Goal: Task Accomplishment & Management: Complete application form

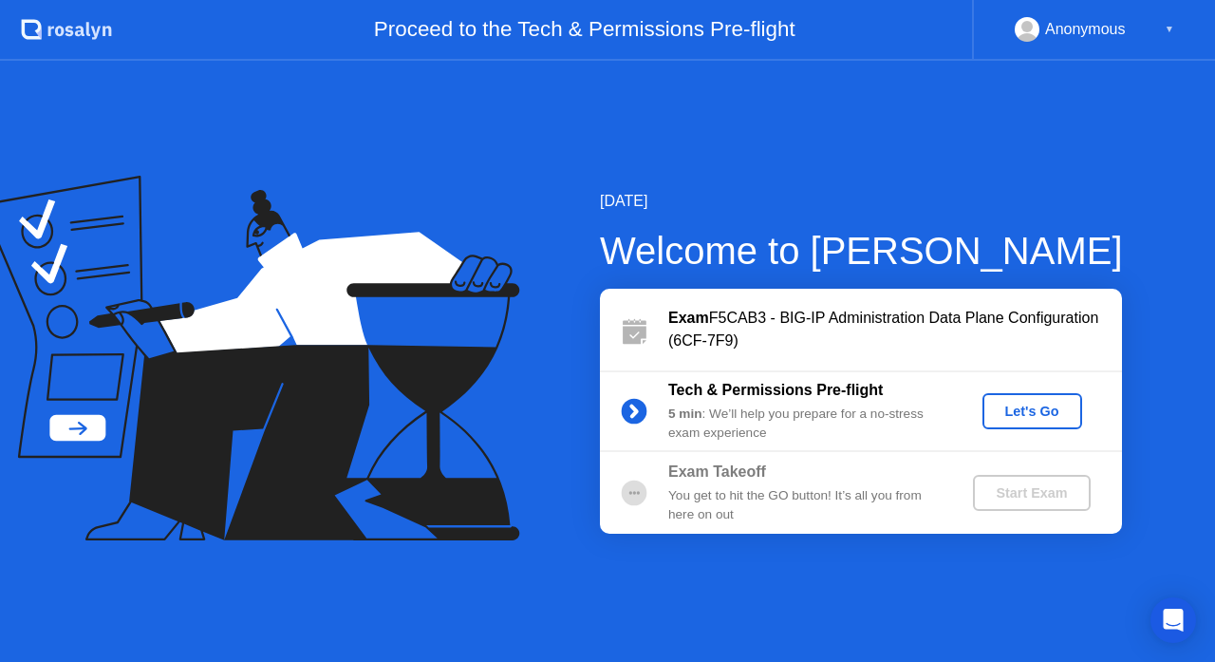
click at [1031, 409] on div "Let's Go" at bounding box center [1032, 410] width 84 height 15
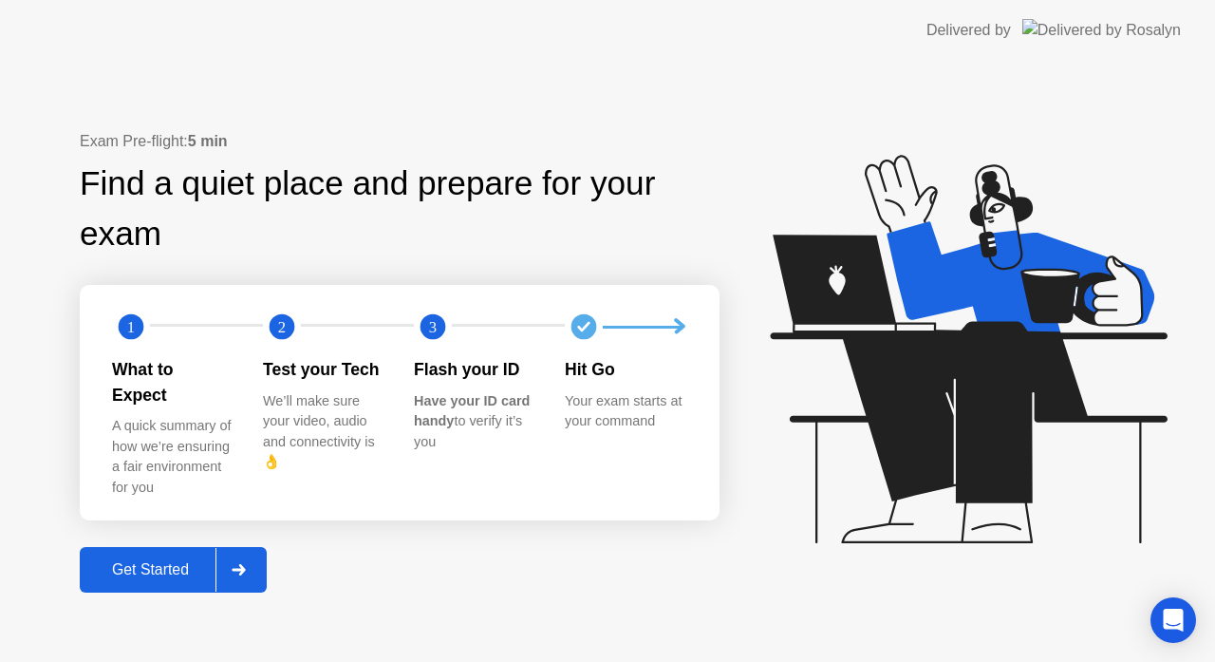
click at [150, 561] on div "Get Started" at bounding box center [150, 569] width 130 height 17
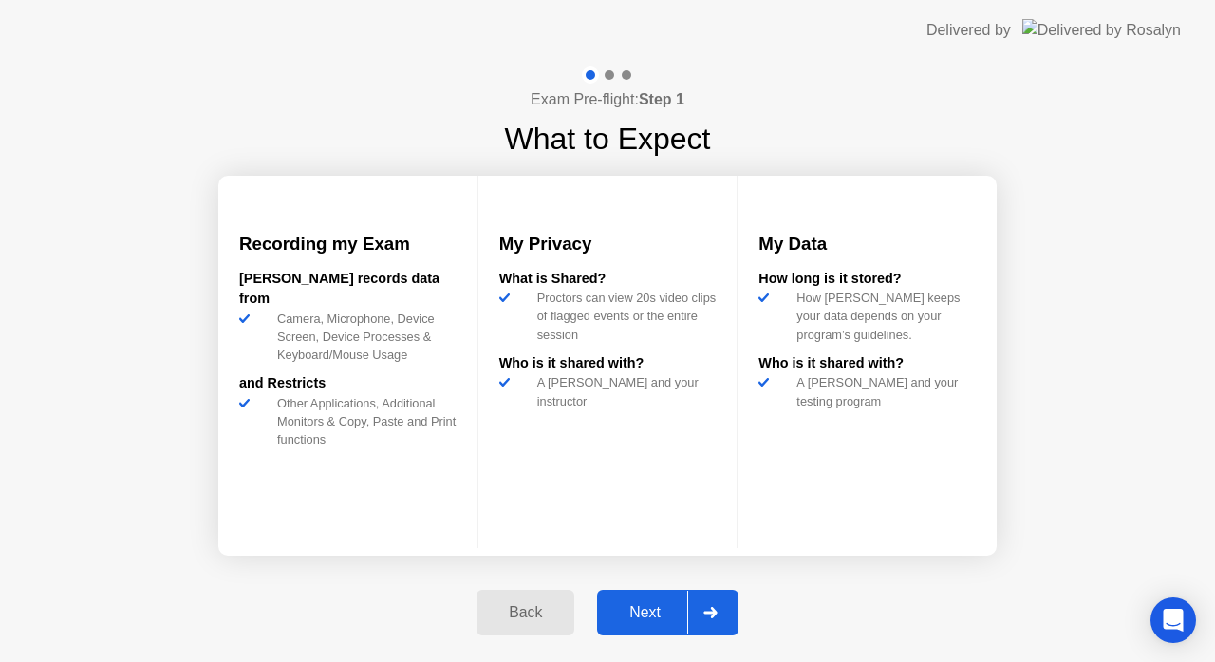
click at [651, 620] on div "Next" at bounding box center [645, 612] width 84 height 17
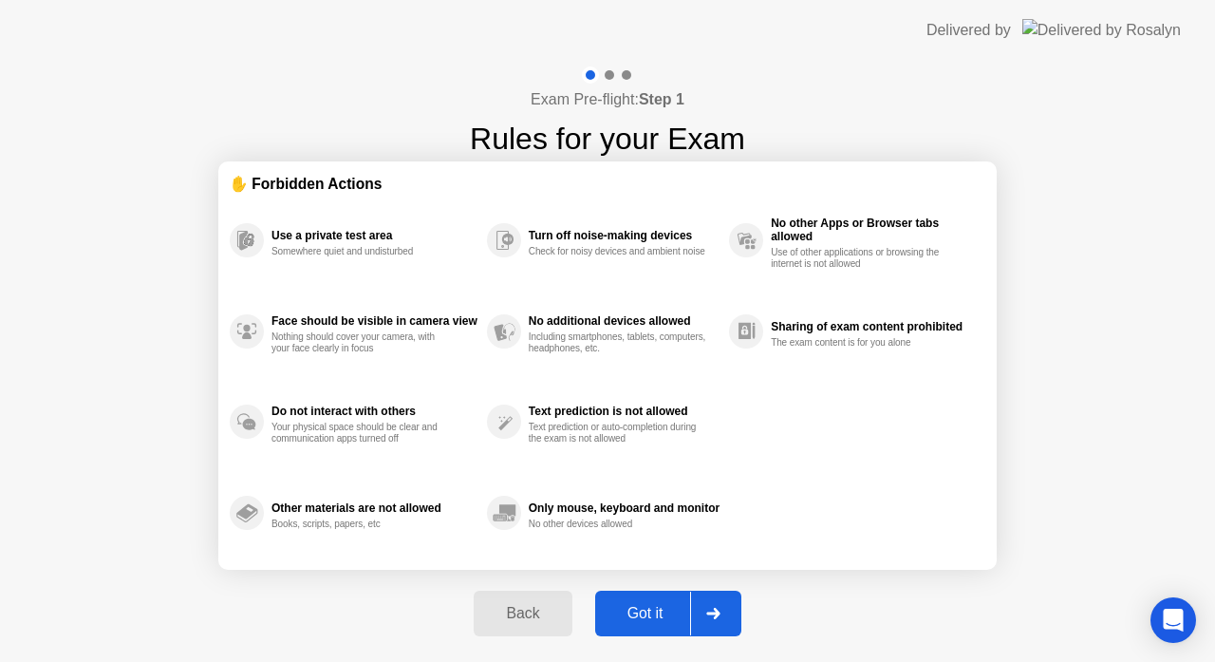
click at [648, 615] on div "Got it" at bounding box center [645, 613] width 89 height 17
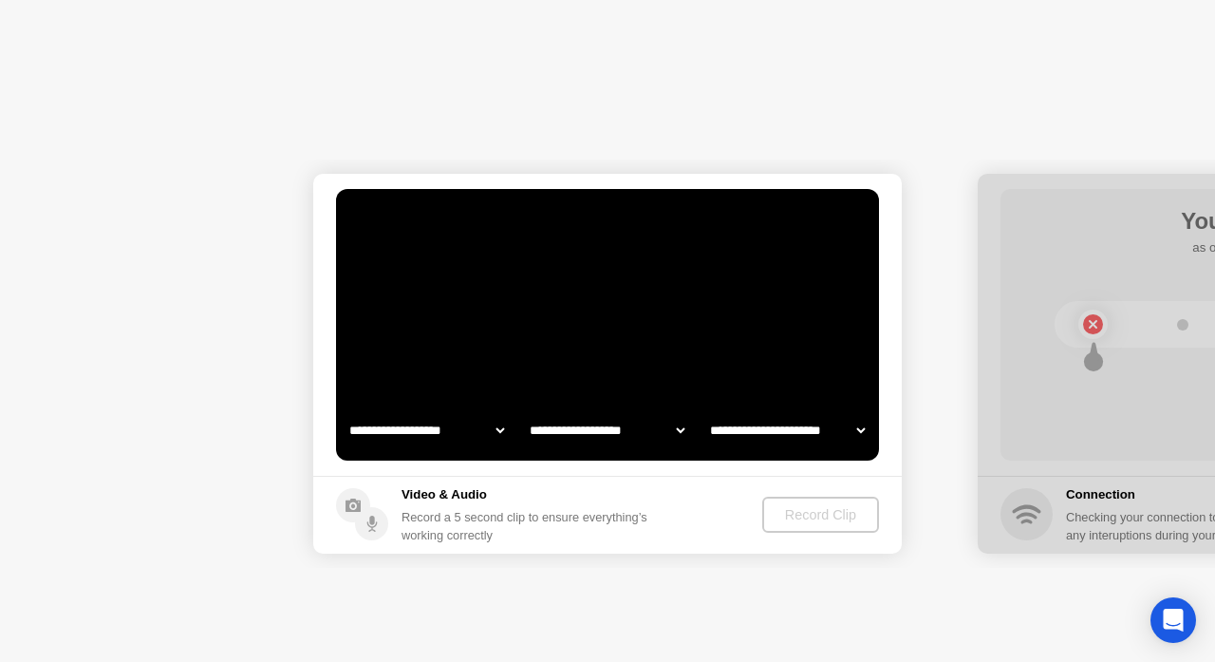
select select "**********"
select select "*******"
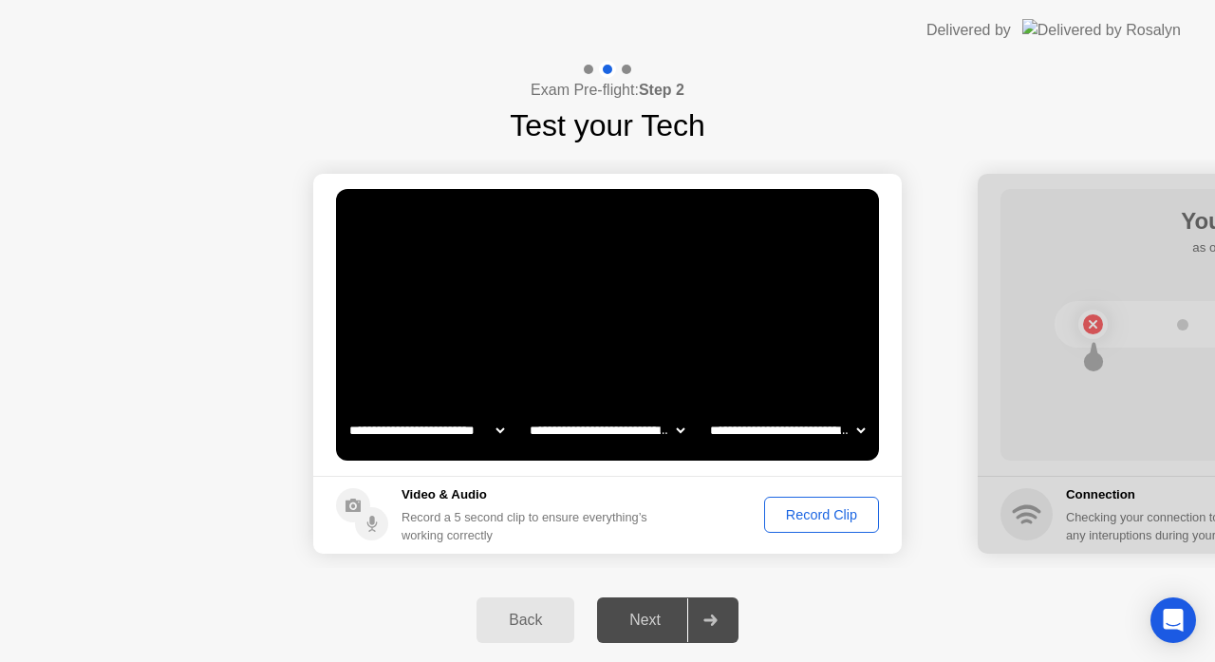
click at [473, 431] on select "**********" at bounding box center [427, 430] width 162 height 38
click at [493, 431] on select "**********" at bounding box center [427, 430] width 162 height 38
click at [651, 423] on select "**********" at bounding box center [607, 430] width 162 height 38
click at [797, 512] on div "Record Clip" at bounding box center [822, 514] width 102 height 15
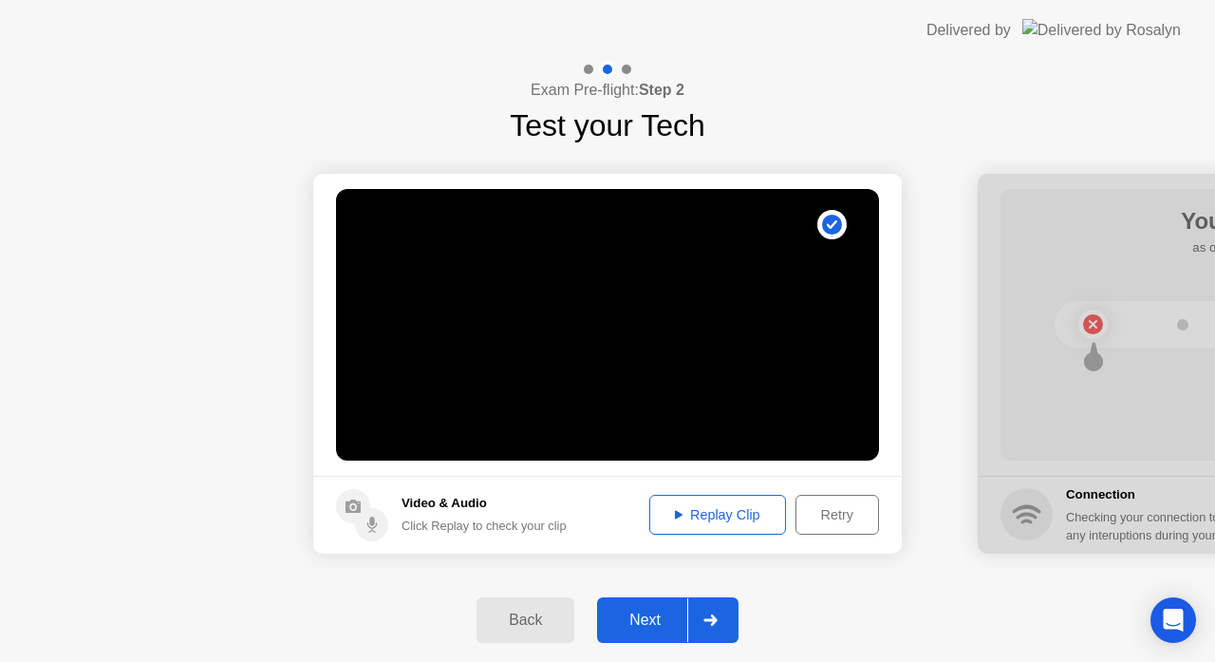
click at [649, 618] on div "Next" at bounding box center [645, 619] width 84 height 17
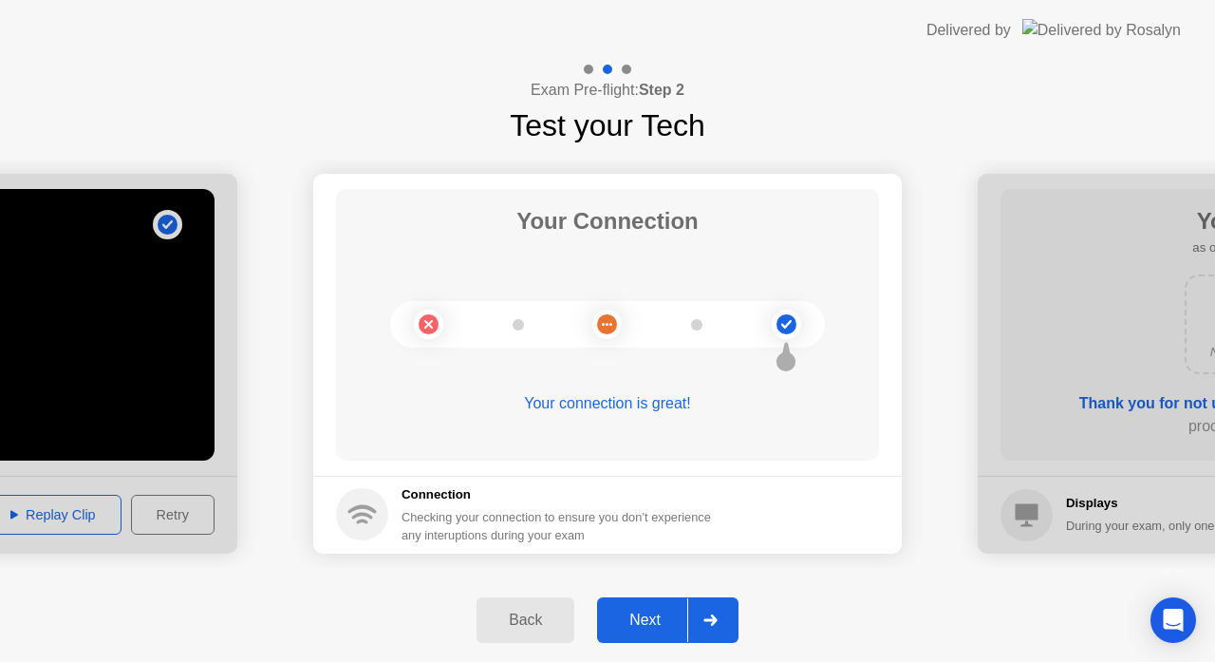
click at [655, 619] on div "Next" at bounding box center [645, 619] width 84 height 17
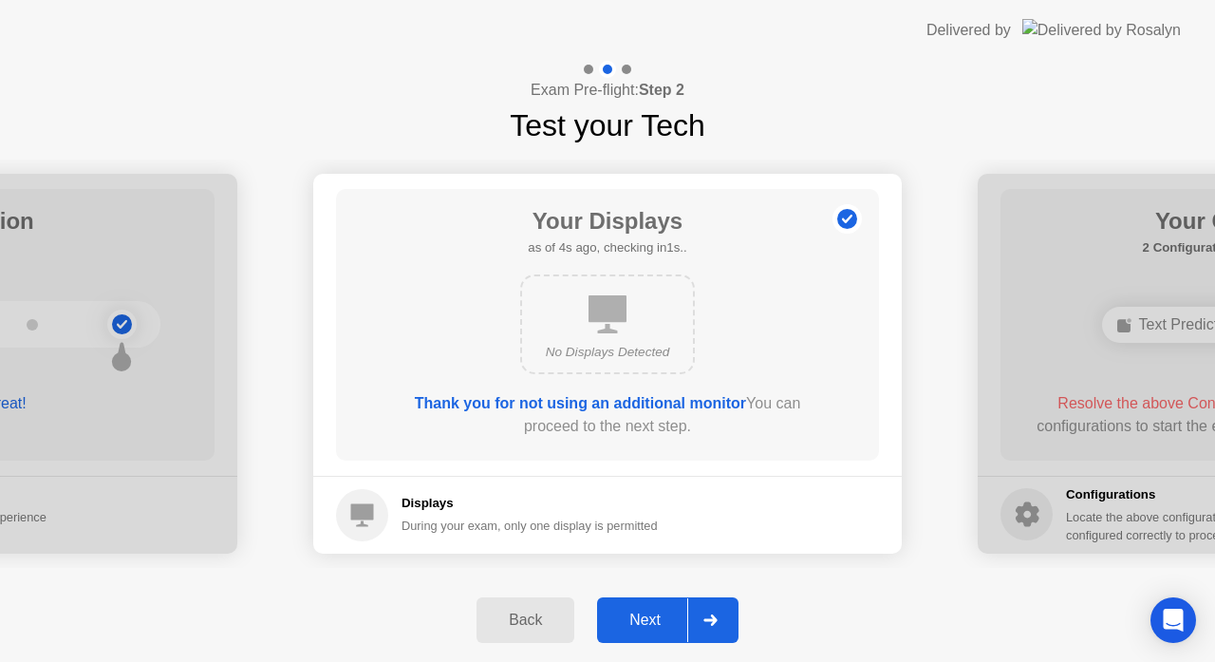
click at [655, 619] on div "Next" at bounding box center [645, 619] width 84 height 17
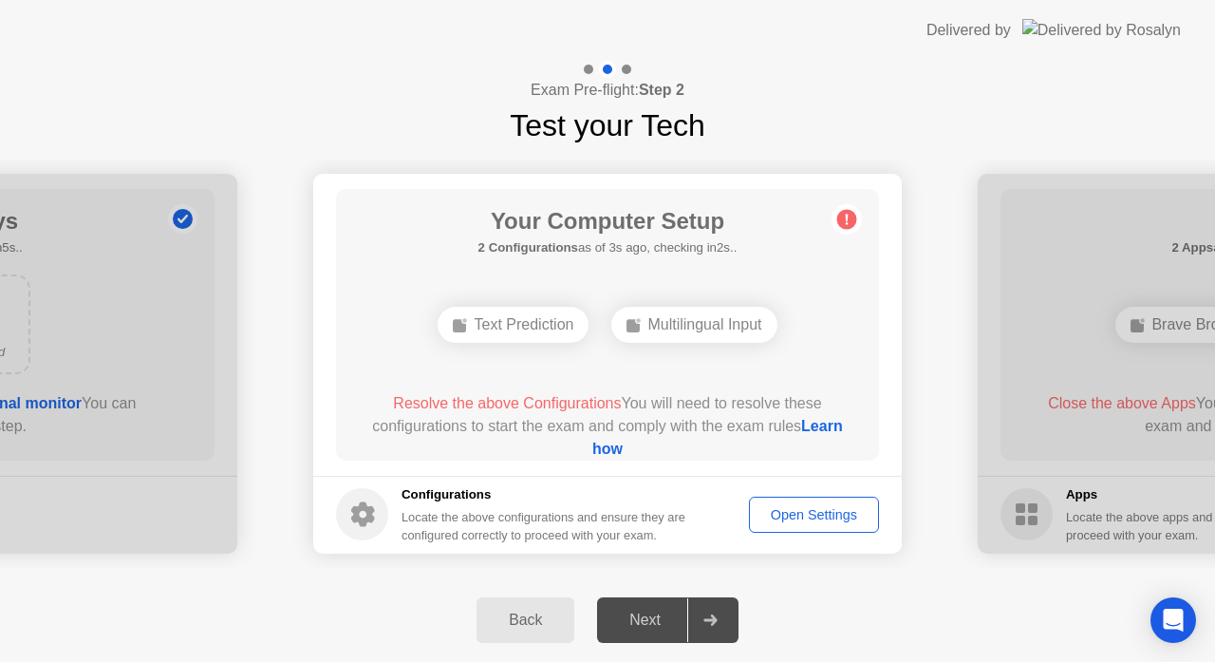
click at [795, 522] on div "Open Settings" at bounding box center [814, 514] width 117 height 15
click at [612, 448] on link "Learn how" at bounding box center [717, 437] width 251 height 39
click at [823, 509] on div "Open Settings" at bounding box center [814, 514] width 117 height 15
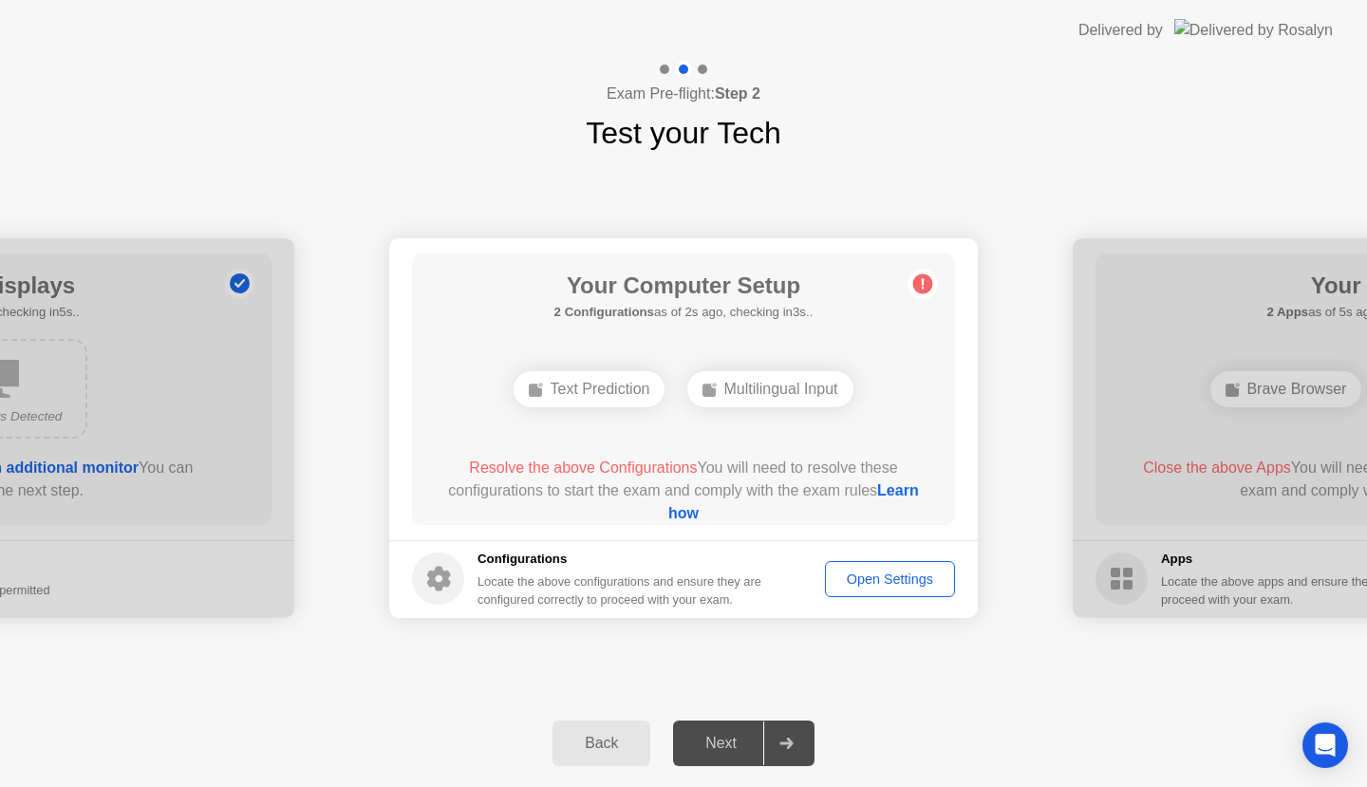
click at [924, 279] on icon at bounding box center [922, 284] width 30 height 30
click at [607, 661] on div "Back" at bounding box center [601, 743] width 86 height 17
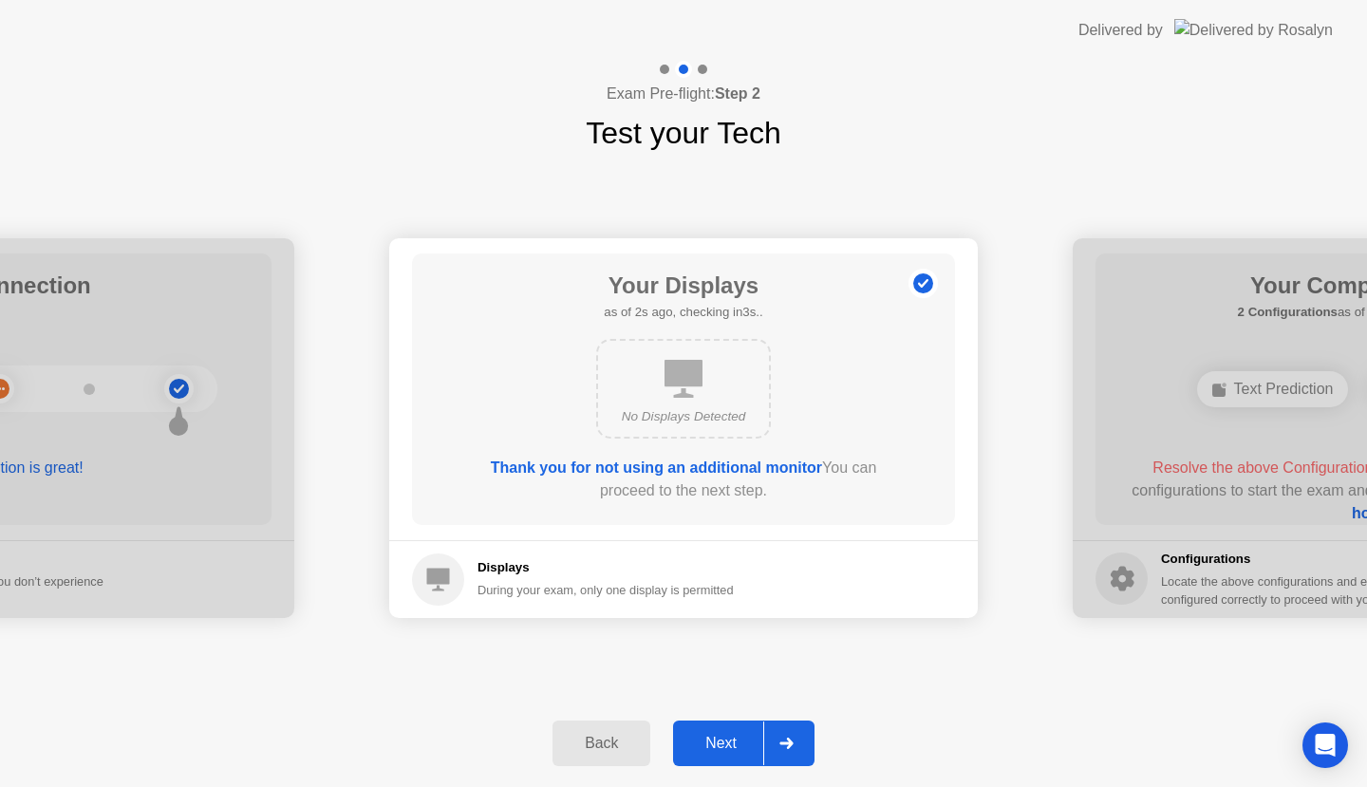
click at [737, 661] on div "Next" at bounding box center [721, 743] width 84 height 17
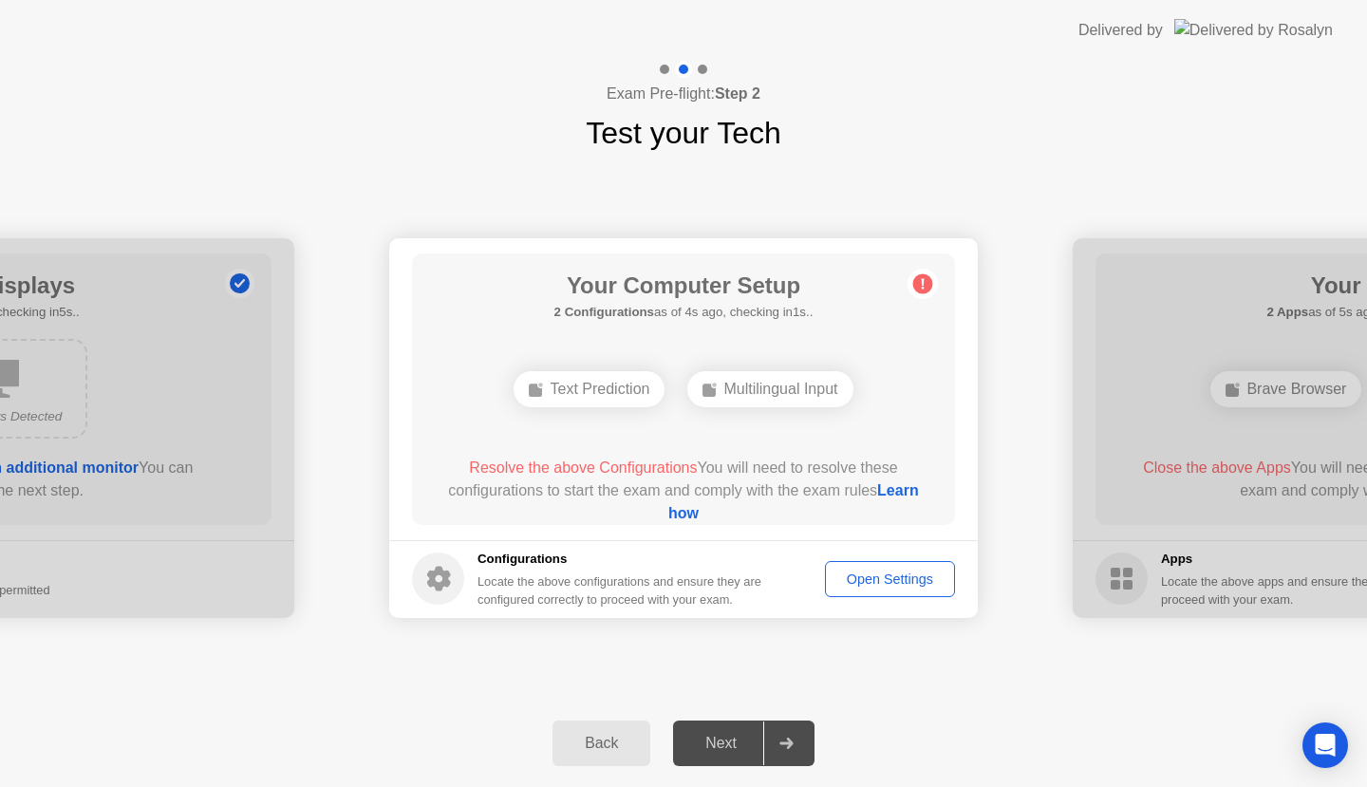
click at [808, 379] on div "Multilingual Input" at bounding box center [769, 389] width 165 height 36
click at [808, 394] on div "Multilingual Input" at bounding box center [769, 389] width 165 height 36
click at [612, 394] on div "Text Prediction" at bounding box center [589, 389] width 151 height 36
click at [927, 281] on circle at bounding box center [923, 283] width 20 height 20
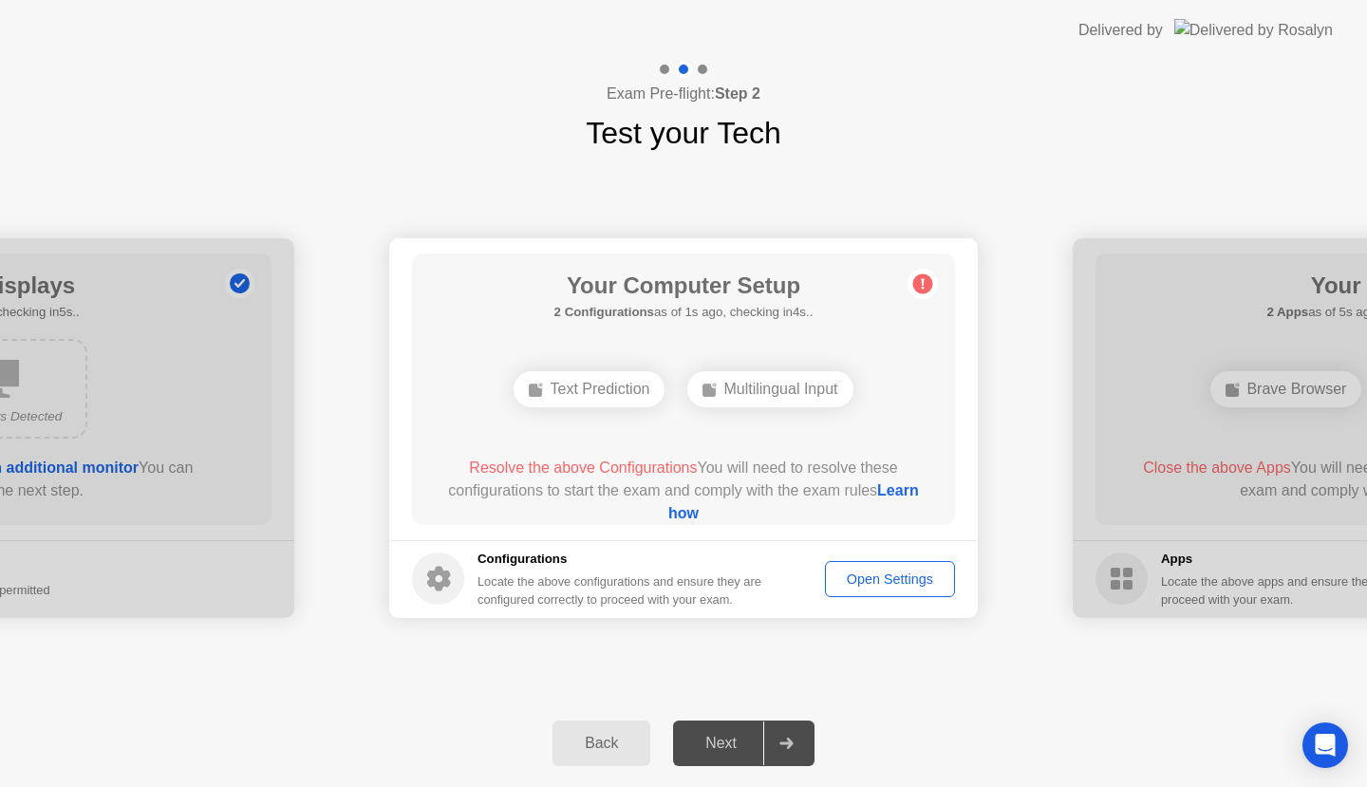
click at [927, 281] on circle at bounding box center [923, 283] width 20 height 20
click at [925, 265] on div "Your Computer Setup 2 Configurations as of 2s ago, checking in3s.. Text Predict…" at bounding box center [683, 388] width 543 height 271
click at [859, 576] on div "Open Settings" at bounding box center [890, 578] width 117 height 15
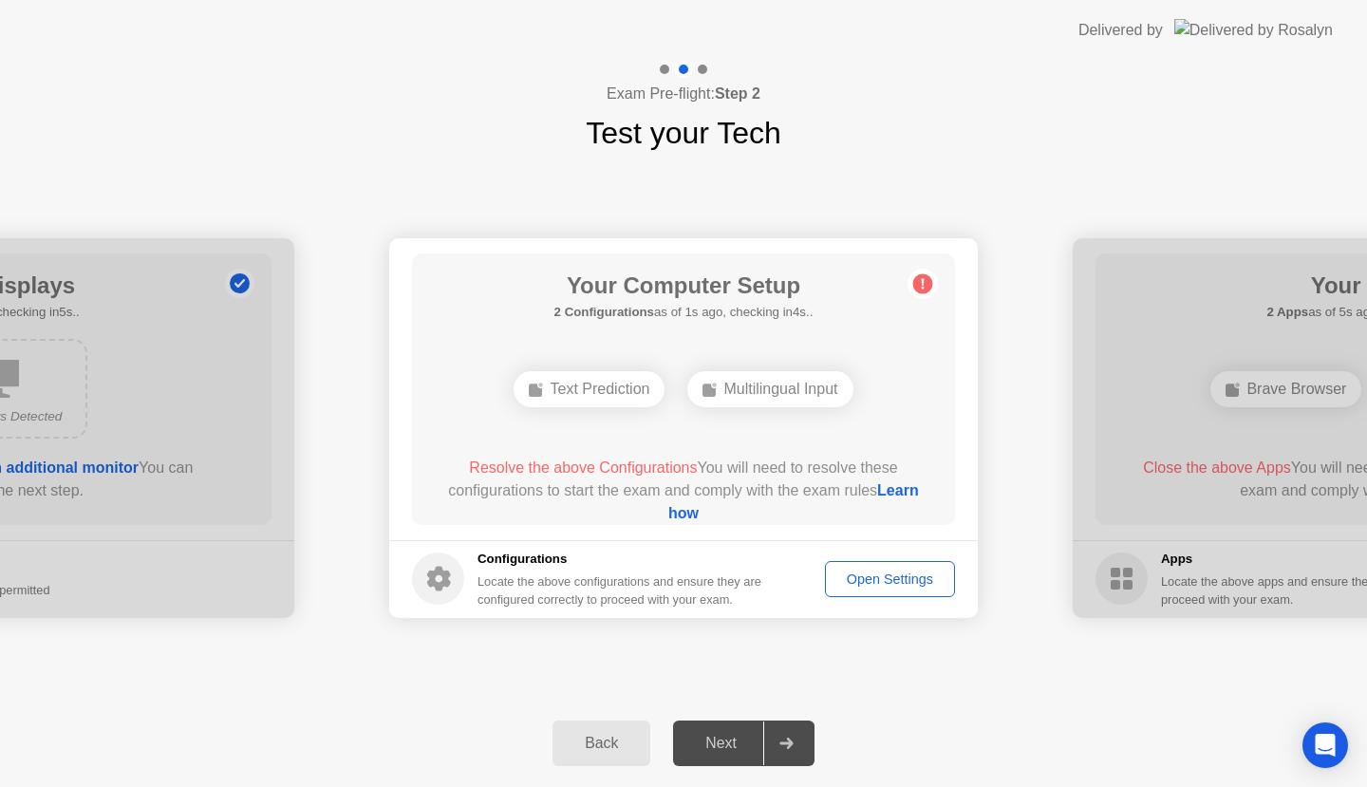
click at [601, 394] on div "Text Prediction" at bounding box center [589, 389] width 151 height 36
click at [771, 400] on div "Multilingual Input" at bounding box center [769, 389] width 165 height 36
click at [851, 577] on div "Open Settings" at bounding box center [890, 578] width 117 height 15
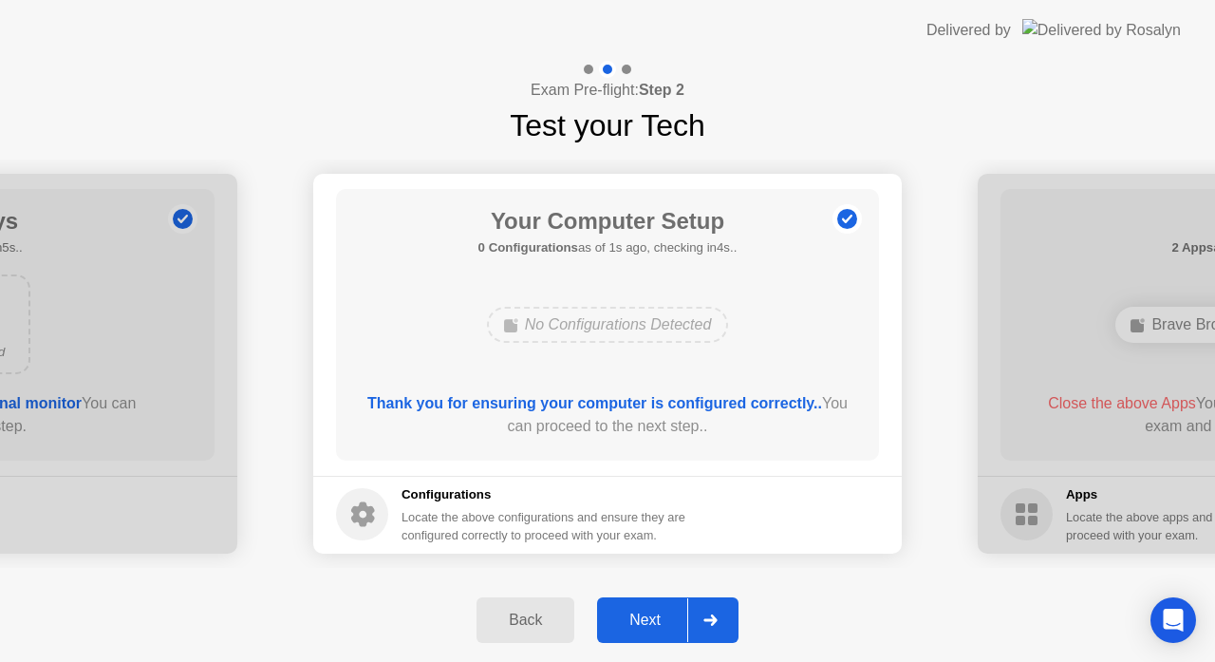
click at [652, 627] on div "Next" at bounding box center [645, 619] width 84 height 17
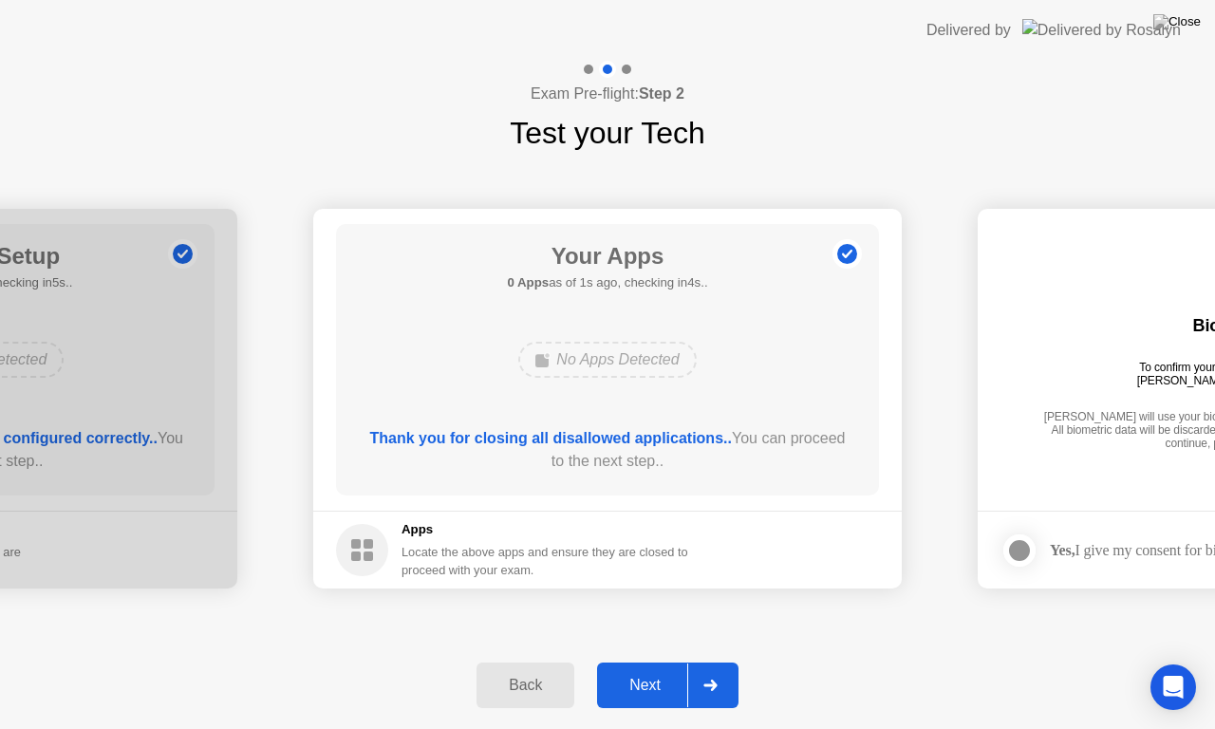
click at [656, 661] on div "Next" at bounding box center [645, 685] width 84 height 17
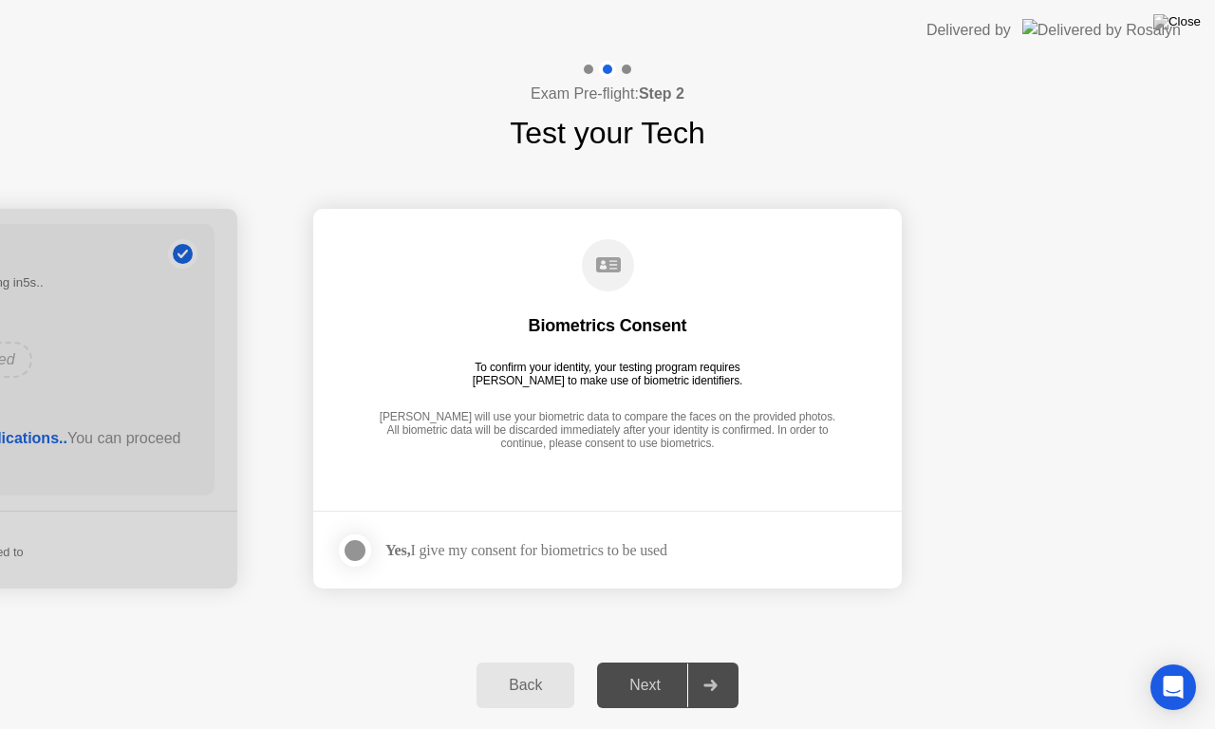
click at [350, 548] on div at bounding box center [355, 550] width 23 height 23
click at [646, 661] on button "Next" at bounding box center [667, 686] width 141 height 46
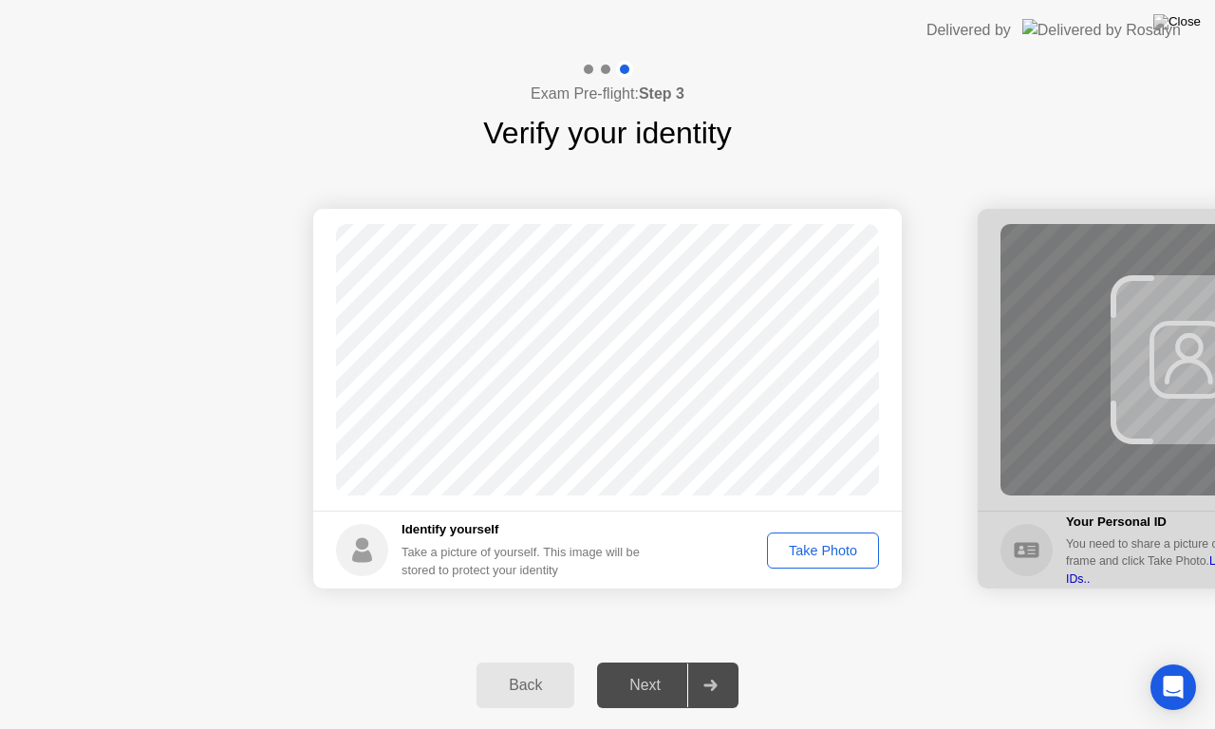
click at [841, 551] on div "Take Photo" at bounding box center [823, 550] width 99 height 15
click at [841, 551] on div "Retake" at bounding box center [835, 550] width 74 height 15
click at [841, 551] on div "Take Photo" at bounding box center [823, 550] width 99 height 15
click at [652, 661] on div "Next" at bounding box center [645, 685] width 84 height 17
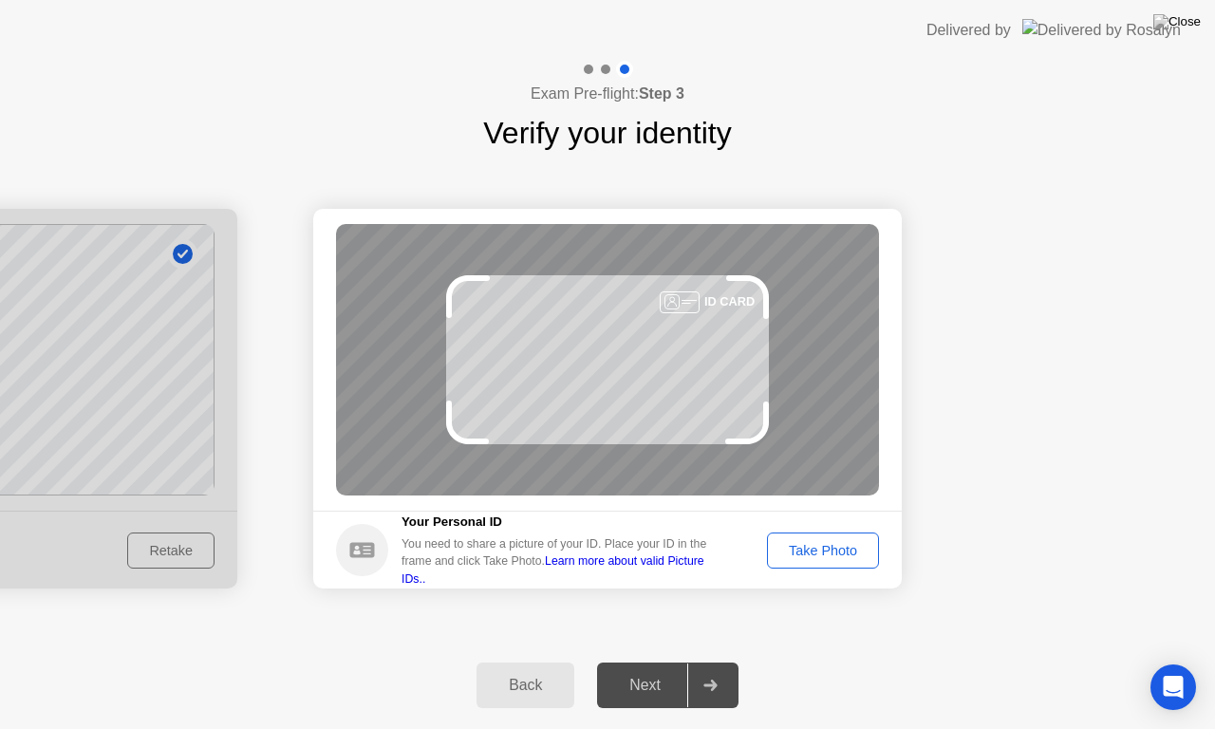
click at [810, 550] on div "Take Photo" at bounding box center [823, 550] width 99 height 15
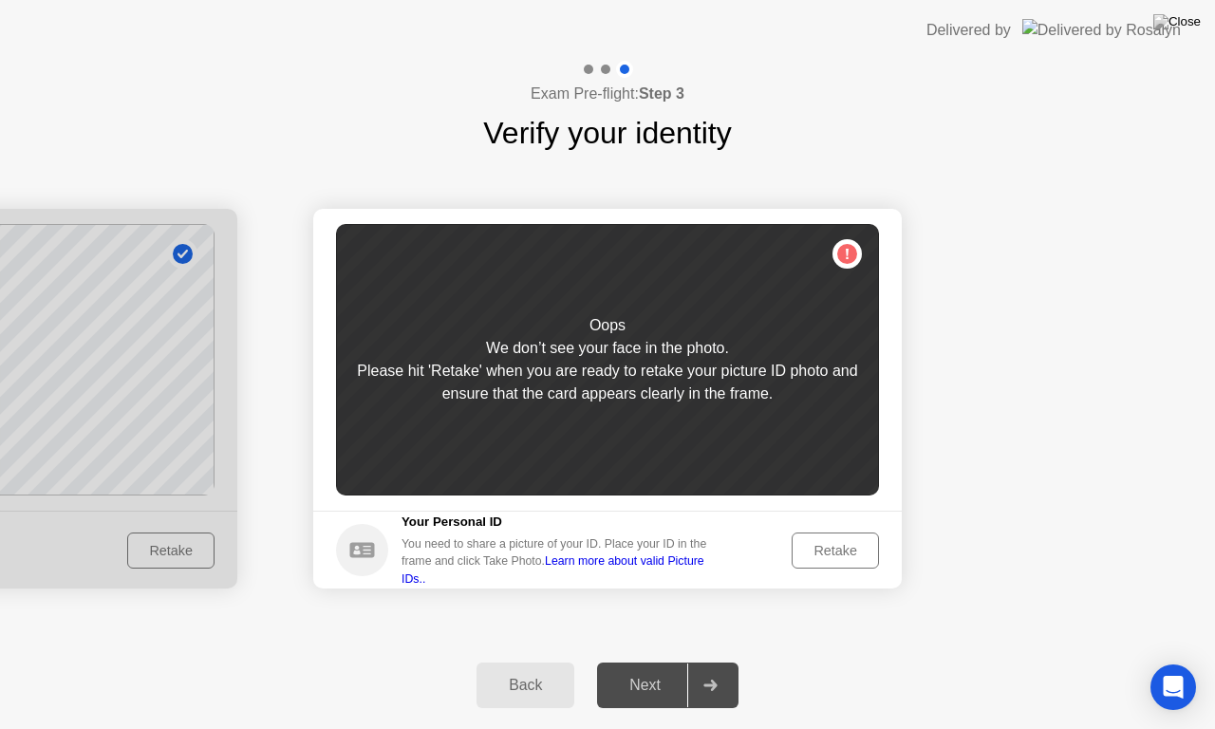
click at [851, 558] on div "Retake" at bounding box center [835, 550] width 74 height 15
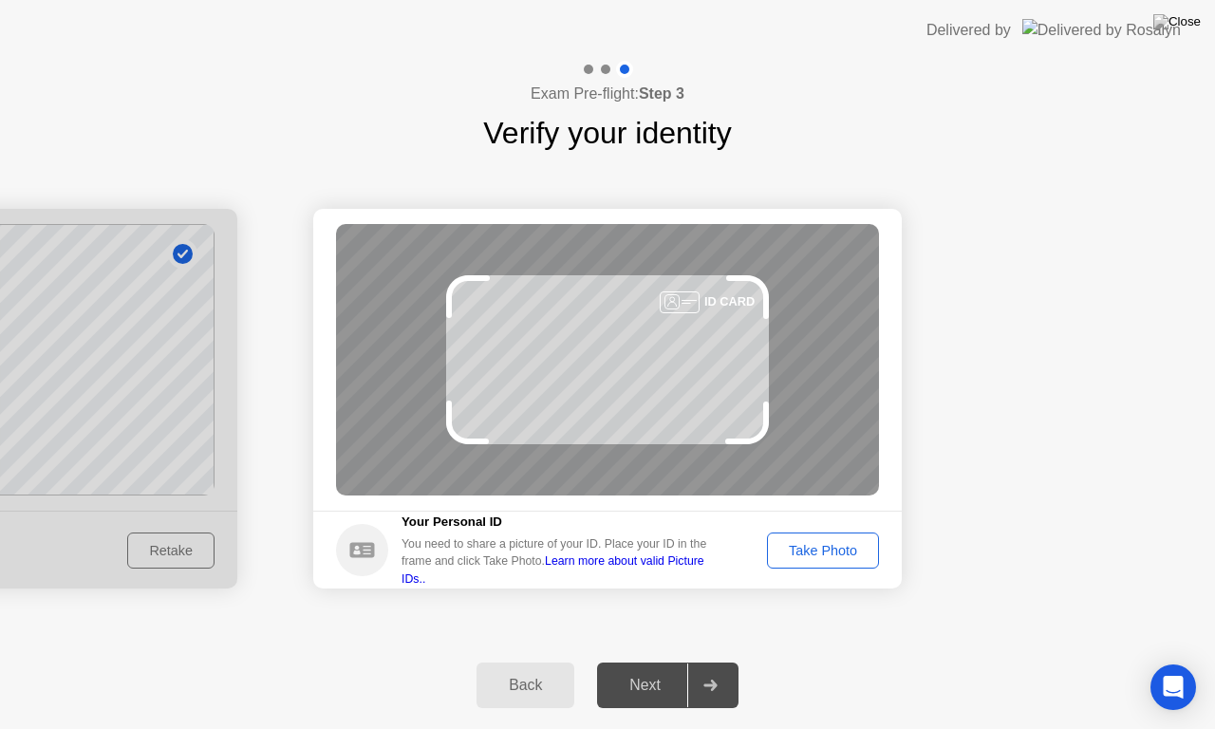
click at [851, 558] on div "Take Photo" at bounding box center [823, 550] width 99 height 15
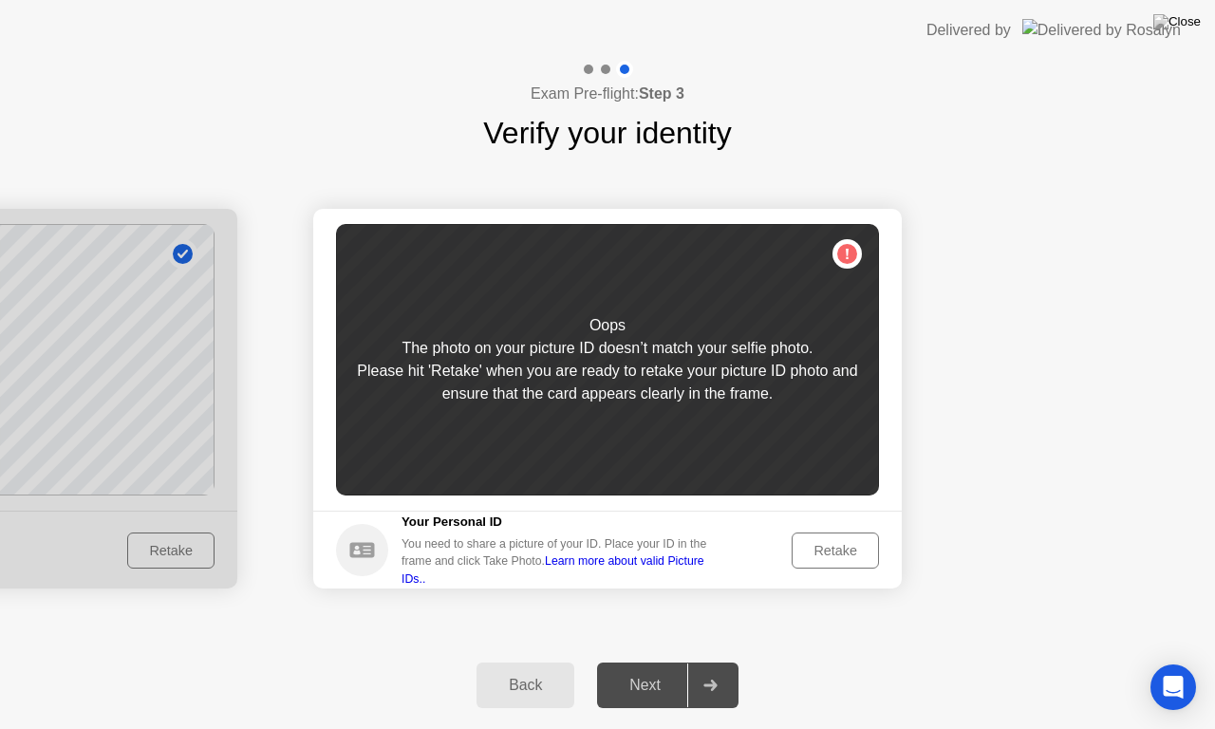
click at [841, 557] on div "Retake" at bounding box center [835, 550] width 74 height 15
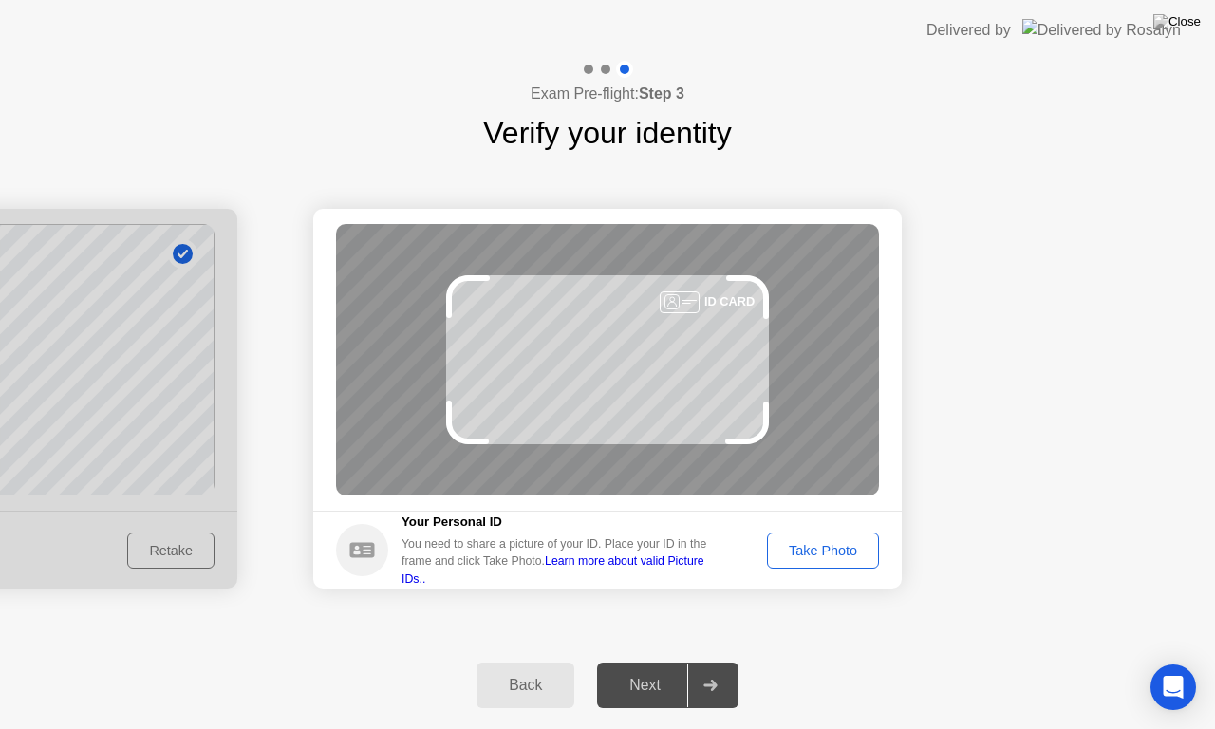
click at [840, 557] on div "Take Photo" at bounding box center [823, 550] width 99 height 15
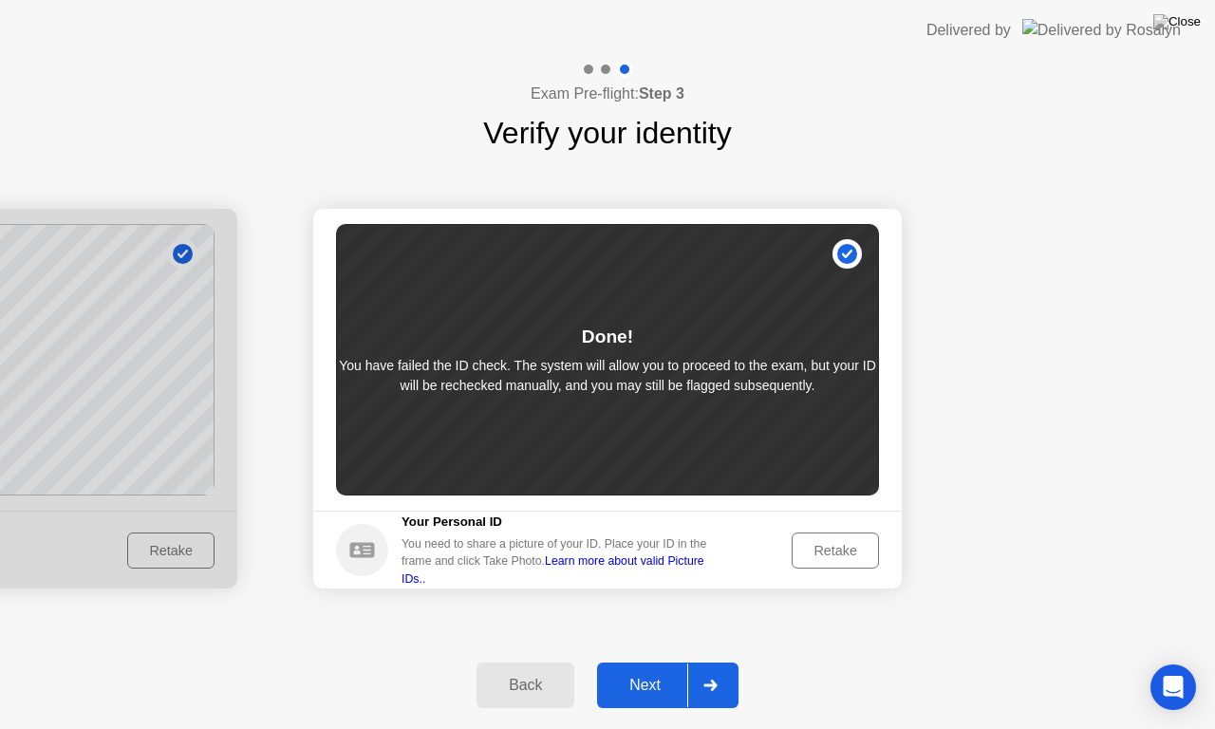
click at [679, 661] on button "Next" at bounding box center [667, 686] width 141 height 46
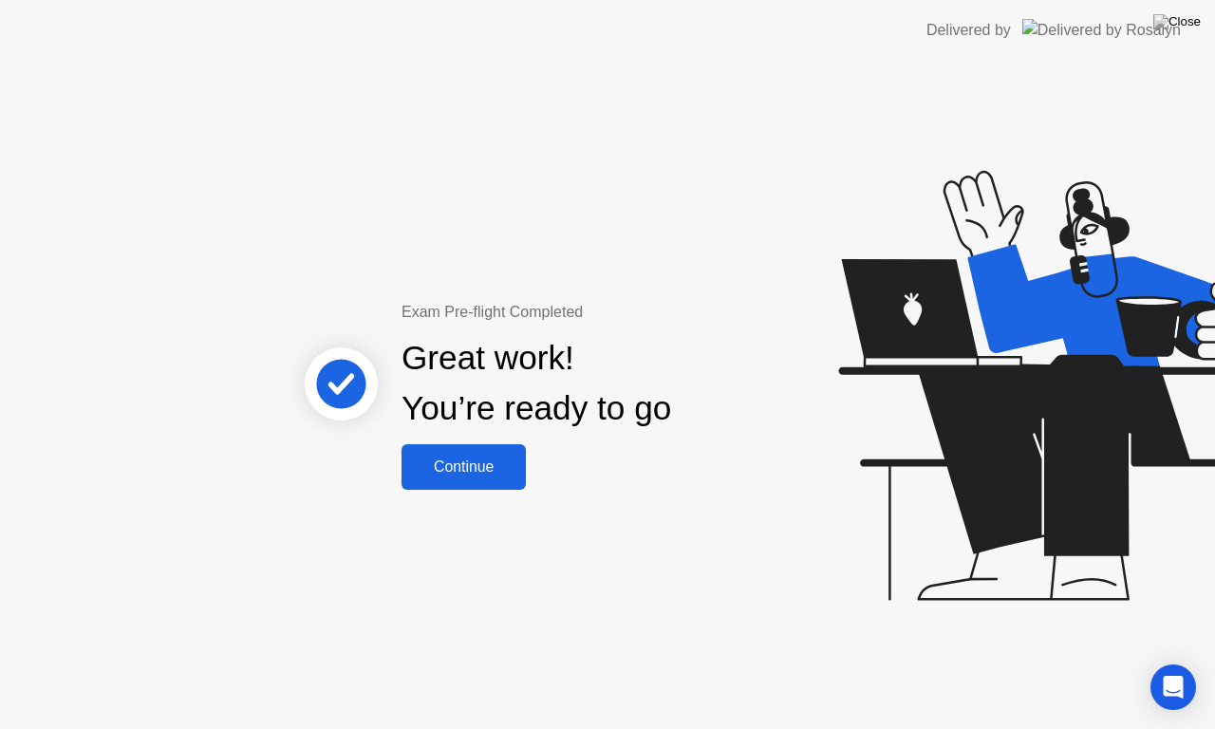
click at [421, 444] on button "Continue" at bounding box center [464, 467] width 124 height 46
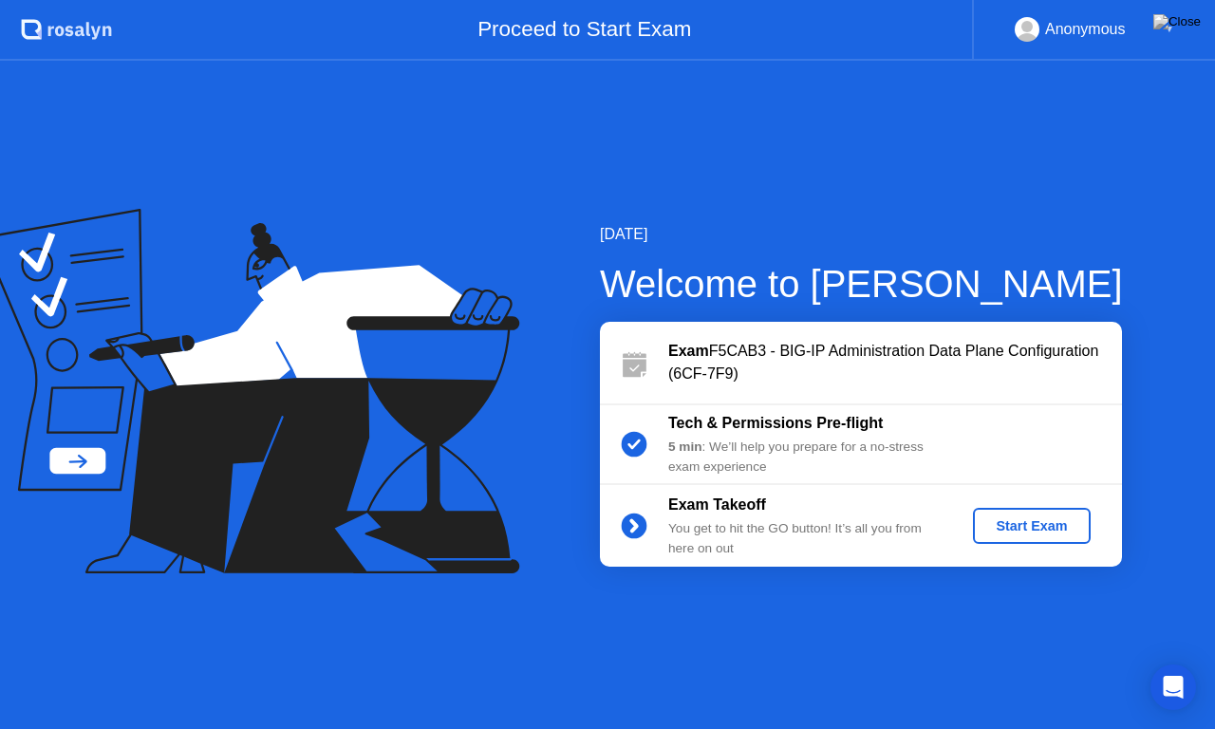
click at [1050, 527] on div "Start Exam" at bounding box center [1032, 525] width 102 height 15
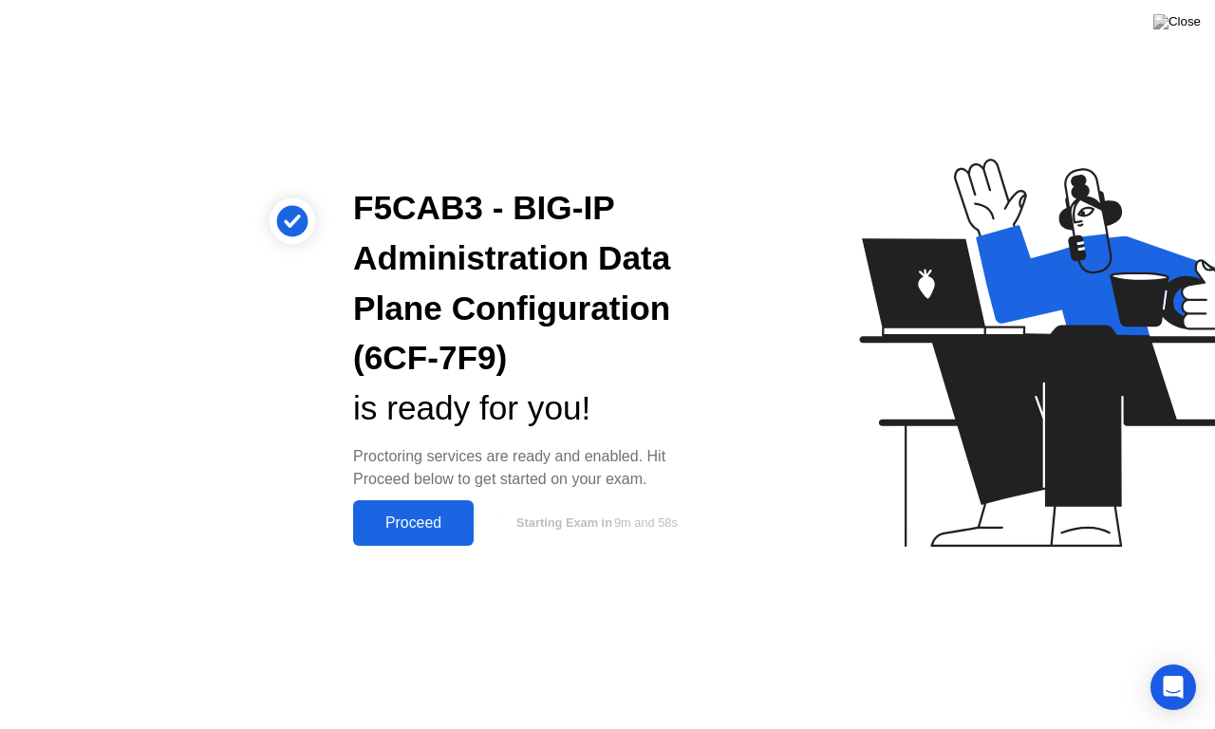
click at [418, 526] on div "Proceed" at bounding box center [413, 523] width 109 height 17
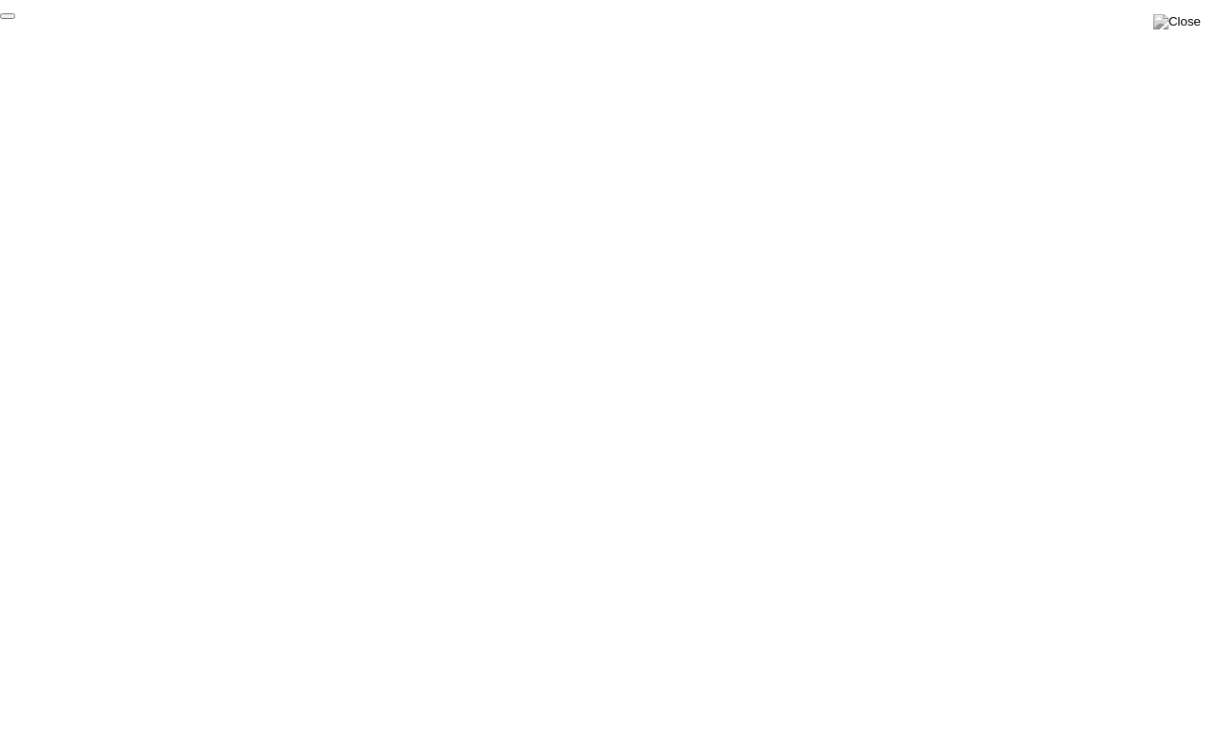
click div "End Proctoring Session"
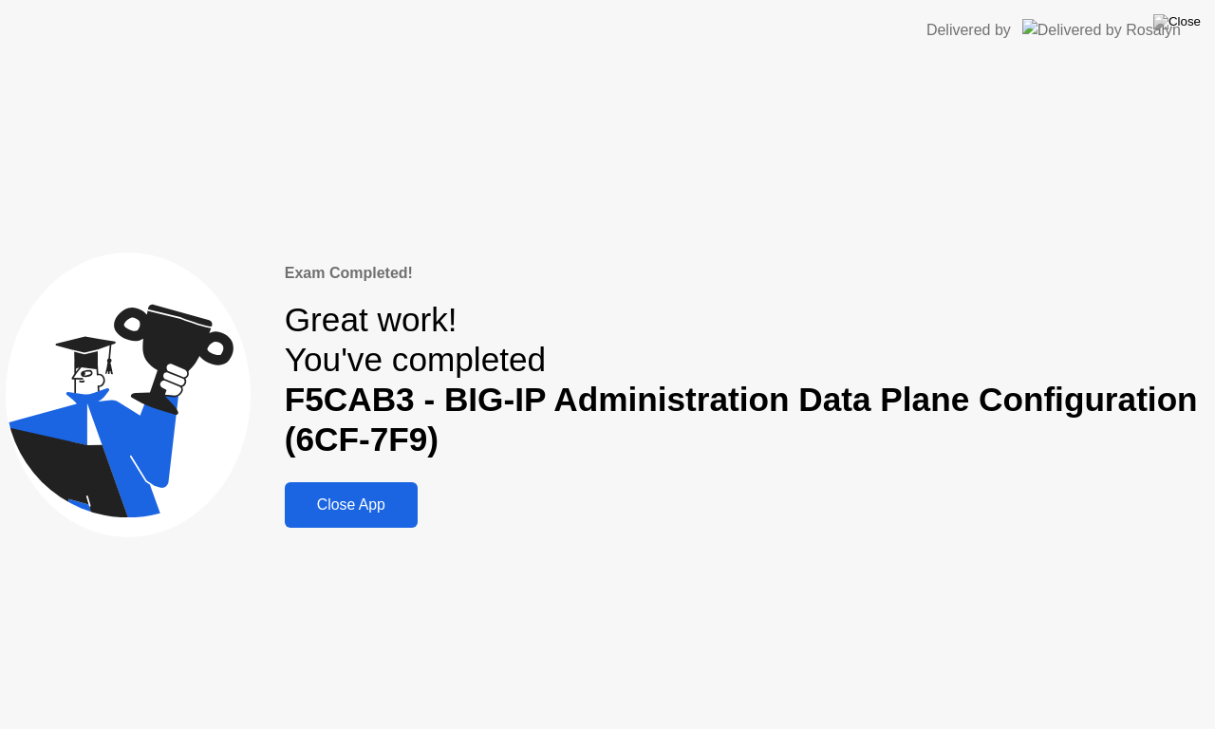
click at [368, 501] on div "Close App" at bounding box center [351, 504] width 122 height 17
